Goal: Information Seeking & Learning: Learn about a topic

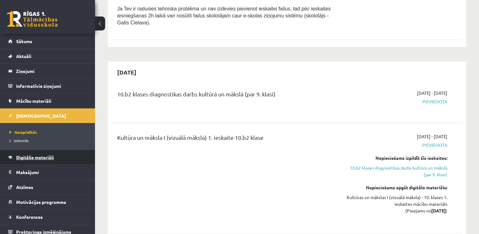
scroll to position [4, 0]
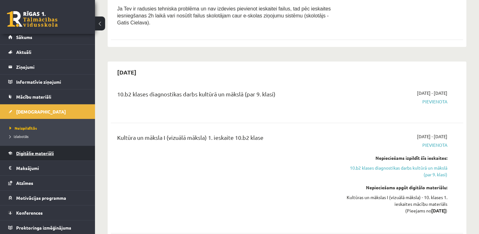
click at [28, 151] on span "Digitālie materiāli" at bounding box center [35, 153] width 38 height 6
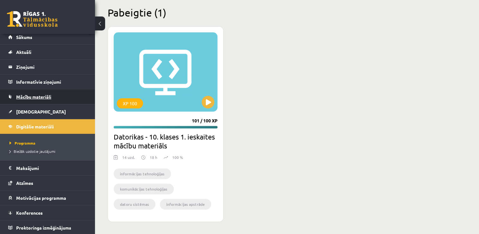
click at [49, 97] on span "Mācību materiāli" at bounding box center [33, 97] width 35 height 6
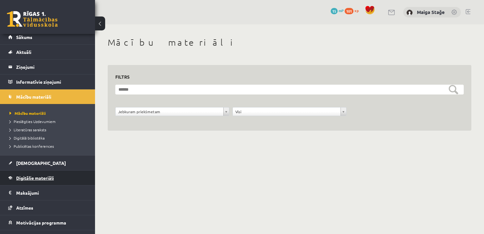
click at [52, 180] on link "Digitālie materiāli" at bounding box center [47, 177] width 79 height 15
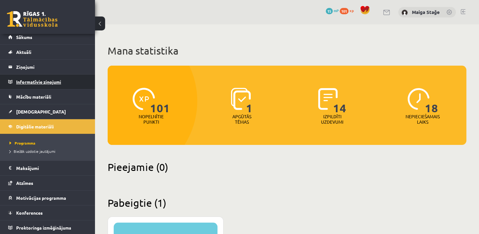
click at [34, 85] on legend "Informatīvie ziņojumi 0" at bounding box center [51, 81] width 71 height 15
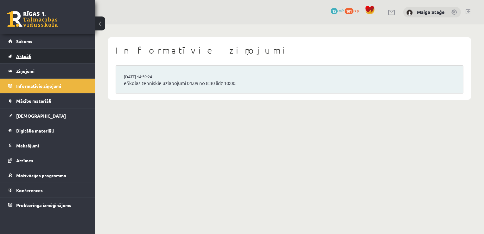
click at [57, 60] on link "Aktuāli" at bounding box center [47, 56] width 79 height 15
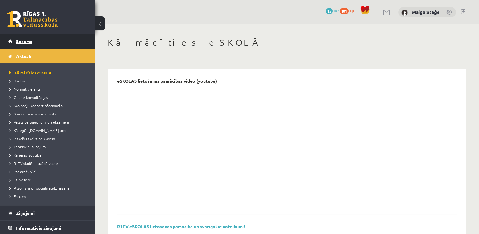
click at [42, 41] on link "Sākums" at bounding box center [47, 41] width 79 height 15
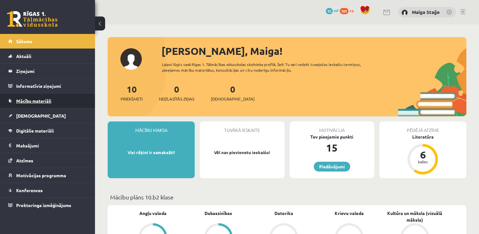
click at [33, 105] on link "Mācību materiāli" at bounding box center [47, 100] width 79 height 15
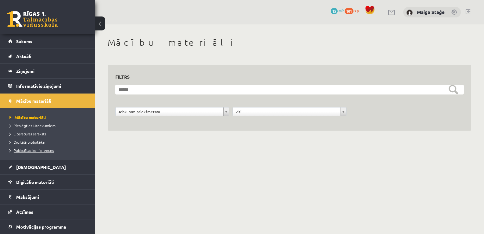
click at [41, 150] on span "Publicētas konferences" at bounding box center [31, 149] width 44 height 5
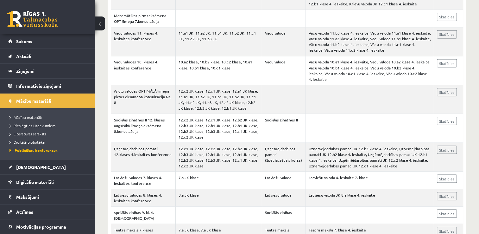
scroll to position [1130, 0]
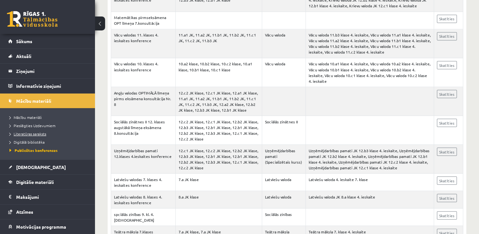
click at [39, 134] on span "Literatūras saraksts" at bounding box center [27, 133] width 37 height 5
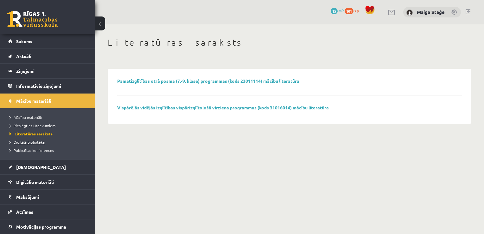
click at [37, 142] on span "Digitālā bibliotēka" at bounding box center [26, 141] width 35 height 5
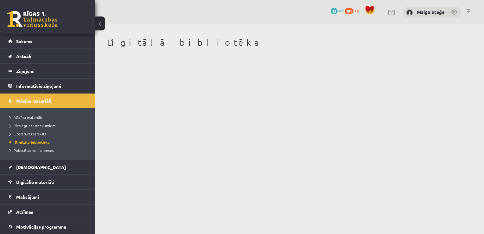
click at [40, 135] on link "Literatūras saraksts" at bounding box center [48, 134] width 79 height 6
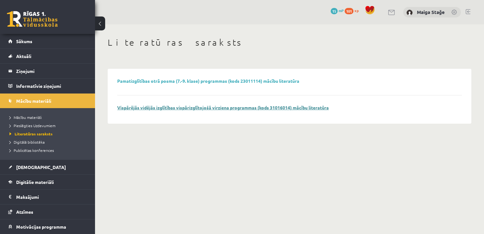
click at [166, 107] on link "Vispārējās vidējās izglītības vispārizglītojošā virziena programmas (kods 31016…" at bounding box center [222, 107] width 211 height 6
click at [28, 114] on link "Mācību materiāli" at bounding box center [48, 117] width 79 height 6
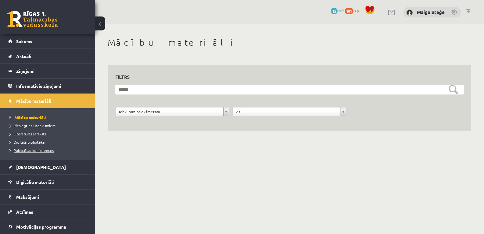
click at [29, 149] on span "Publicētas konferences" at bounding box center [31, 149] width 44 height 5
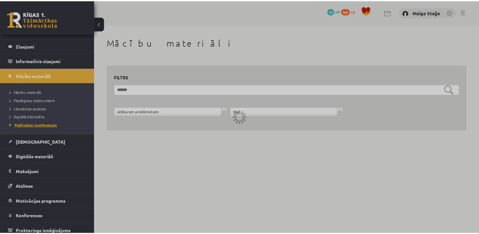
scroll to position [29, 0]
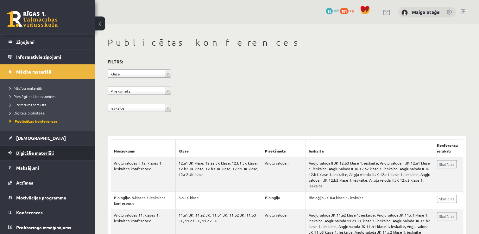
click at [51, 153] on span "Digitālie materiāli" at bounding box center [35, 153] width 38 height 6
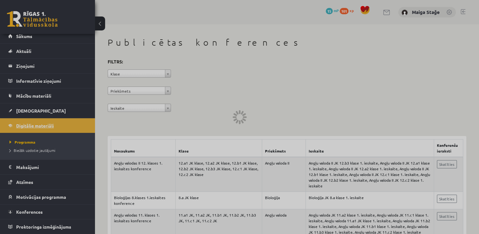
scroll to position [4, 0]
